Goal: Task Accomplishment & Management: Manage account settings

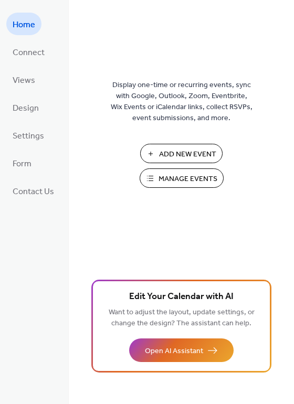
click at [176, 181] on span "Manage Events" at bounding box center [188, 179] width 59 height 11
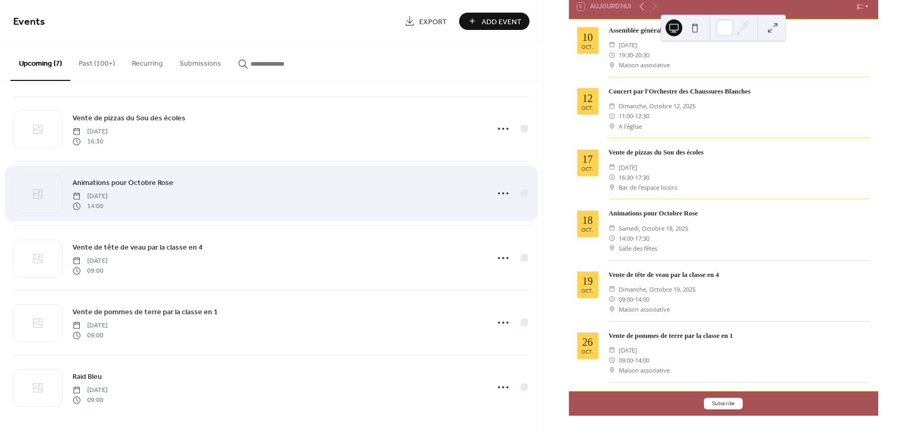
scroll to position [132, 0]
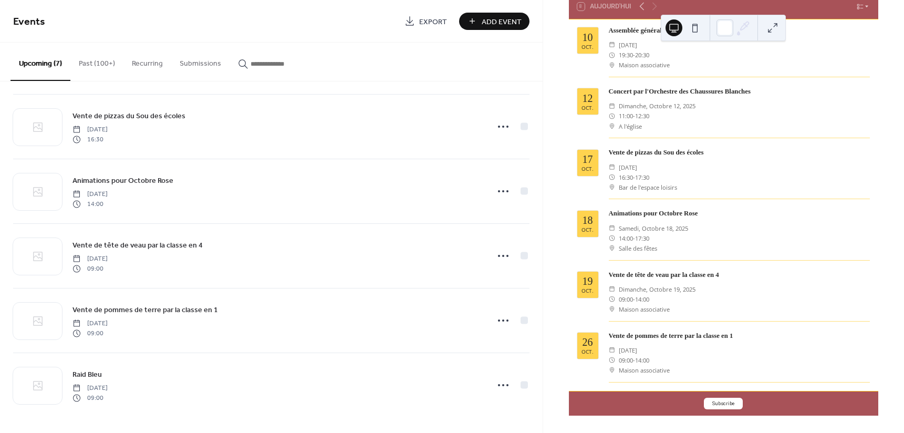
click at [97, 61] on button "Past (100+)" at bounding box center [96, 61] width 53 height 37
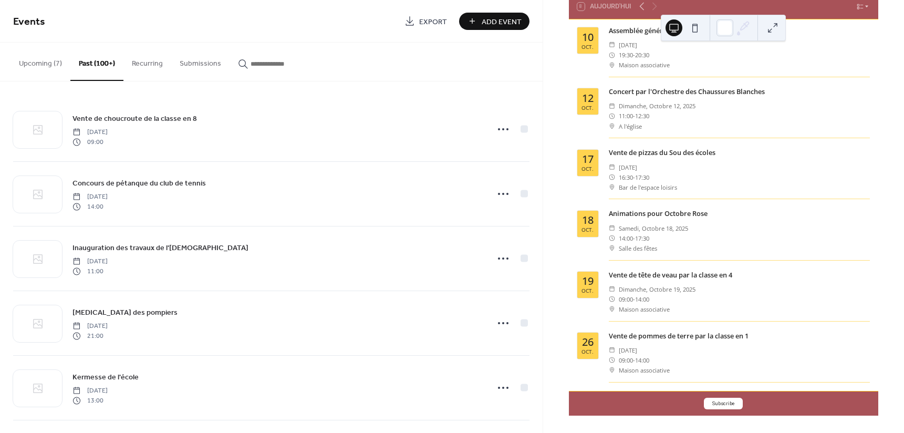
click at [142, 62] on button "Recurring" at bounding box center [147, 61] width 48 height 37
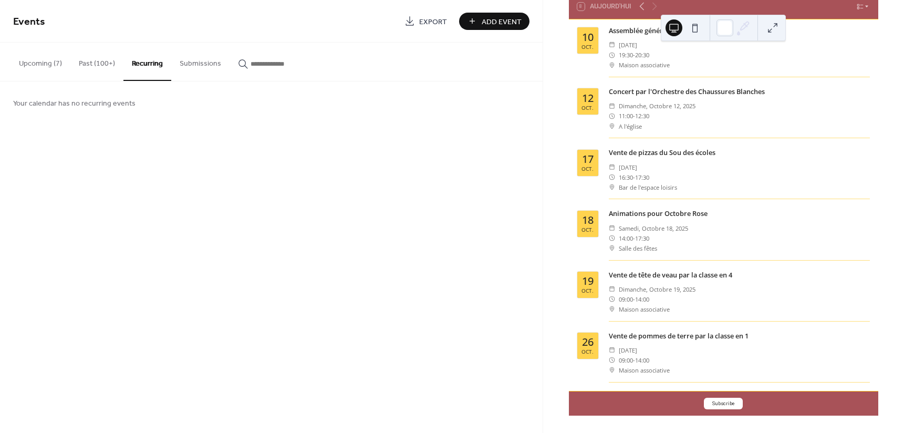
click at [190, 64] on button "Submissions" at bounding box center [200, 61] width 58 height 37
click at [144, 67] on button "Recurring" at bounding box center [147, 61] width 48 height 37
click at [260, 66] on input "button" at bounding box center [281, 63] width 63 height 11
click at [702, 24] on button at bounding box center [694, 27] width 17 height 17
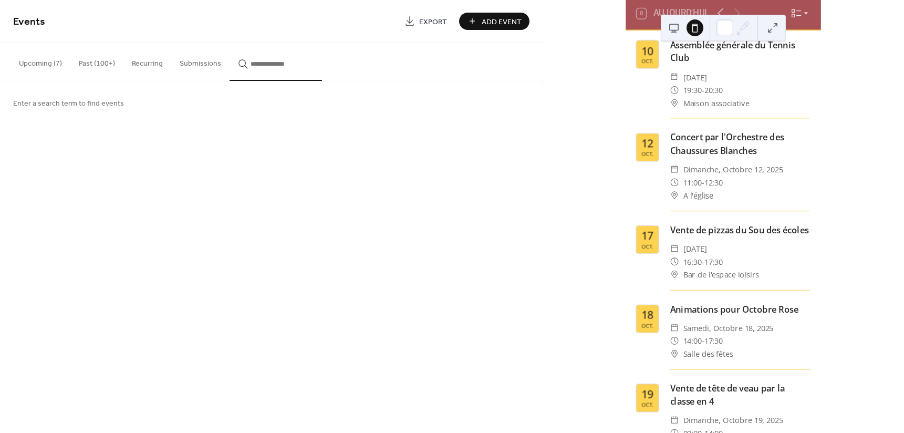
click at [673, 26] on button at bounding box center [673, 27] width 17 height 17
